Goal: Find specific page/section: Find specific page/section

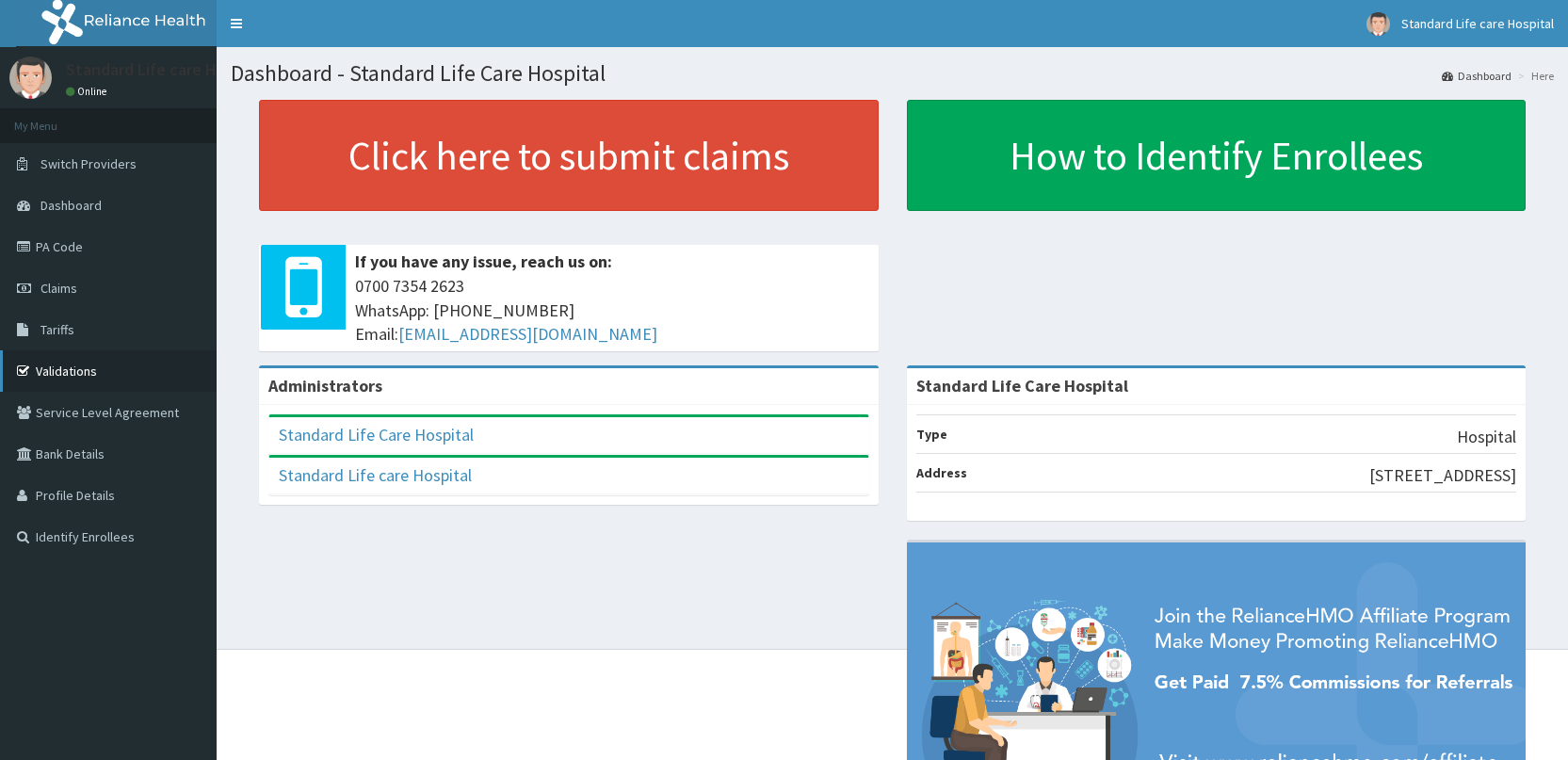
click at [91, 367] on link "Validations" at bounding box center [108, 371] width 216 height 42
click at [77, 245] on link "PA Code" at bounding box center [108, 246] width 216 height 42
